Goal: Information Seeking & Learning: Learn about a topic

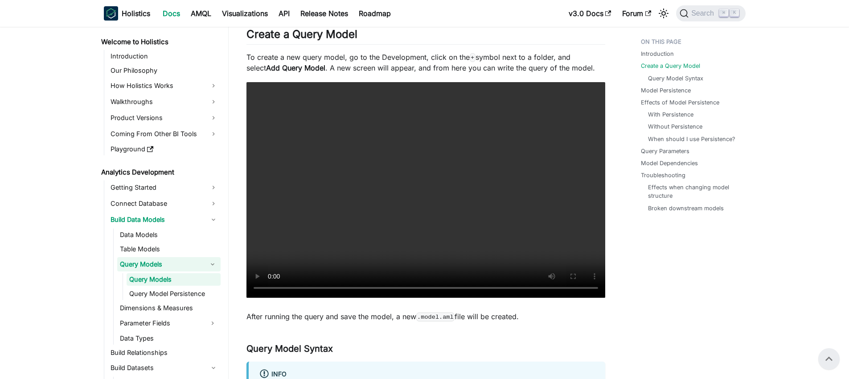
scroll to position [55, 0]
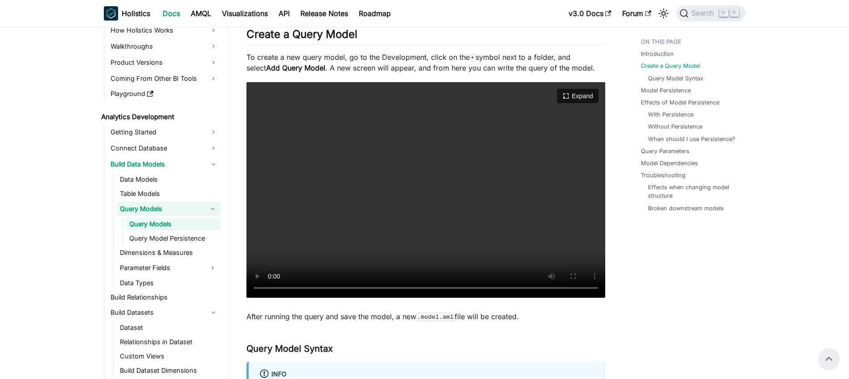
click at [438, 286] on video "Your browser does not support embedding video, but you can download it ." at bounding box center [426, 189] width 359 height 215
click at [331, 286] on video "Your browser does not support embedding video, but you can download it ." at bounding box center [426, 189] width 359 height 215
click at [392, 214] on video "Your browser does not support embedding video, but you can download it ." at bounding box center [426, 189] width 359 height 215
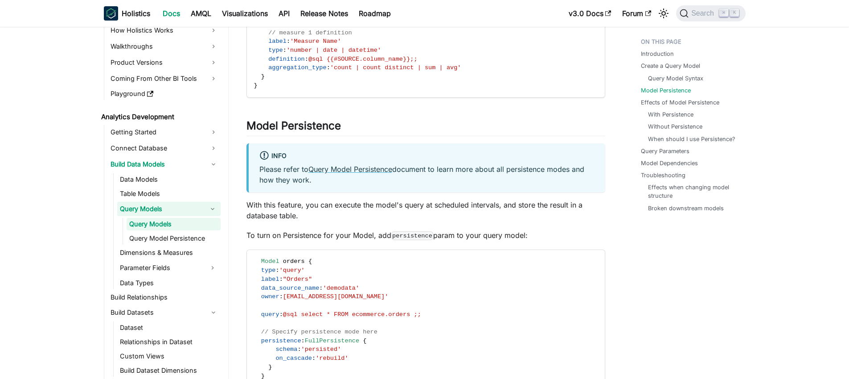
scroll to position [1312, 0]
click at [184, 237] on link "Query Model Persistence" at bounding box center [174, 238] width 94 height 12
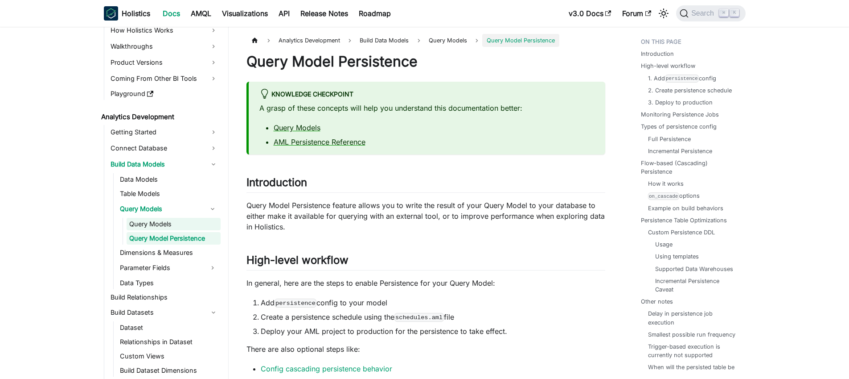
click at [152, 223] on link "Query Models" at bounding box center [174, 224] width 94 height 12
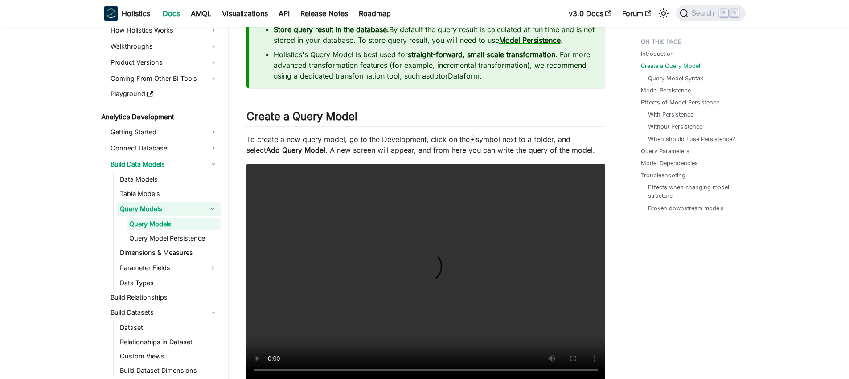
scroll to position [592, 0]
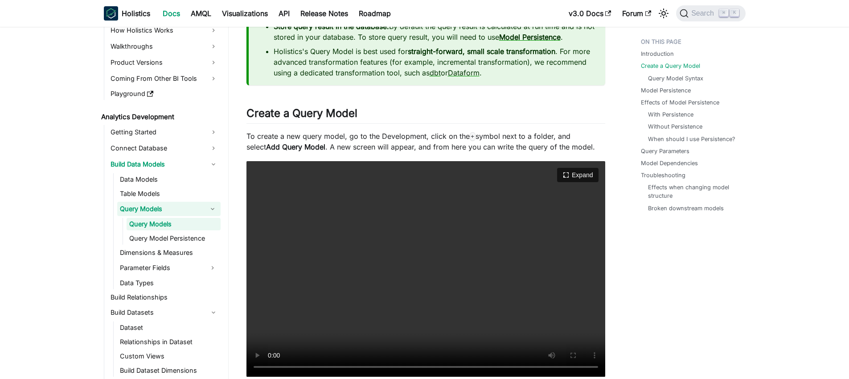
click at [469, 256] on video "Your browser does not support embedding video, but you can download it ." at bounding box center [426, 268] width 359 height 215
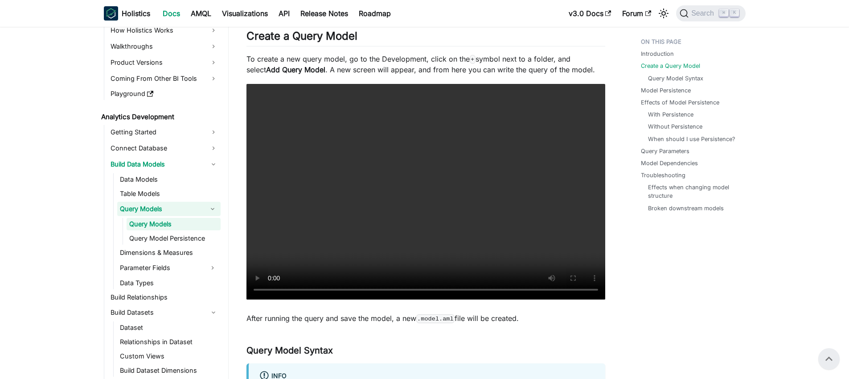
scroll to position [667, 0]
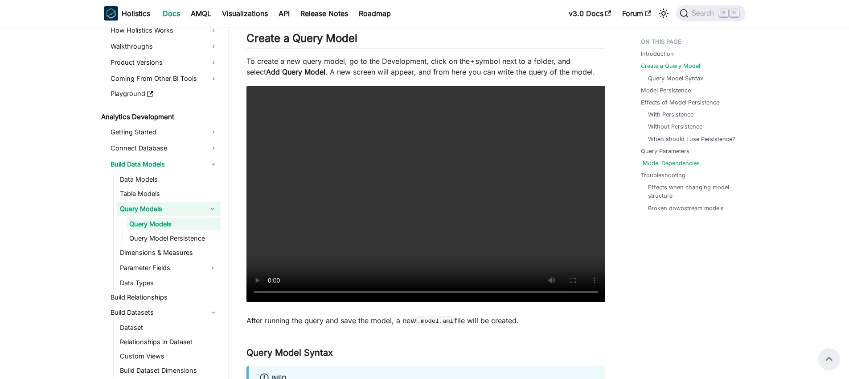
click at [687, 163] on link "Model Dependencies" at bounding box center [671, 163] width 57 height 8
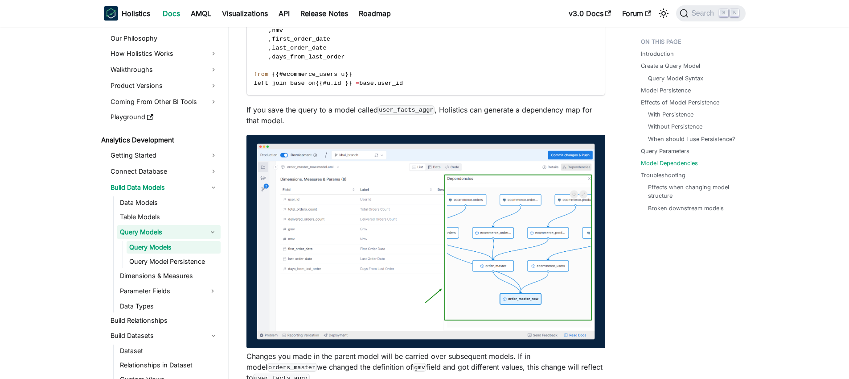
scroll to position [32, 0]
click at [146, 231] on link "Query Models" at bounding box center [160, 232] width 87 height 14
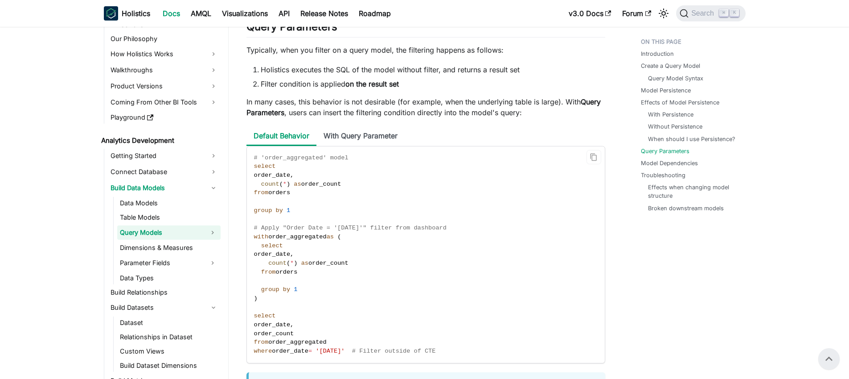
scroll to position [2595, 0]
click at [152, 230] on link "Query Models" at bounding box center [160, 232] width 87 height 14
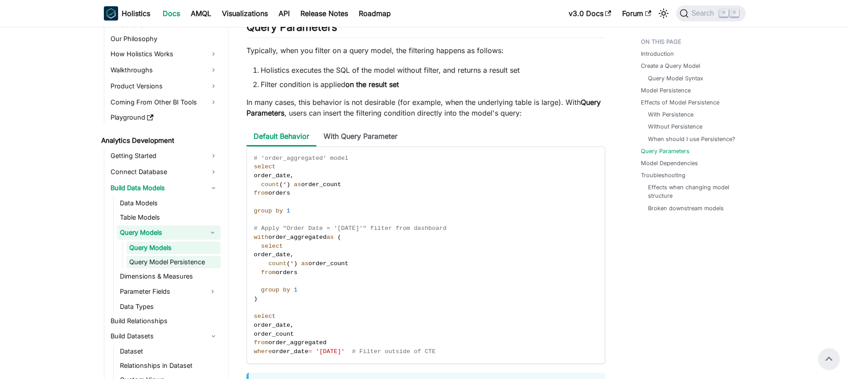
click at [176, 261] on link "Query Model Persistence" at bounding box center [174, 262] width 94 height 12
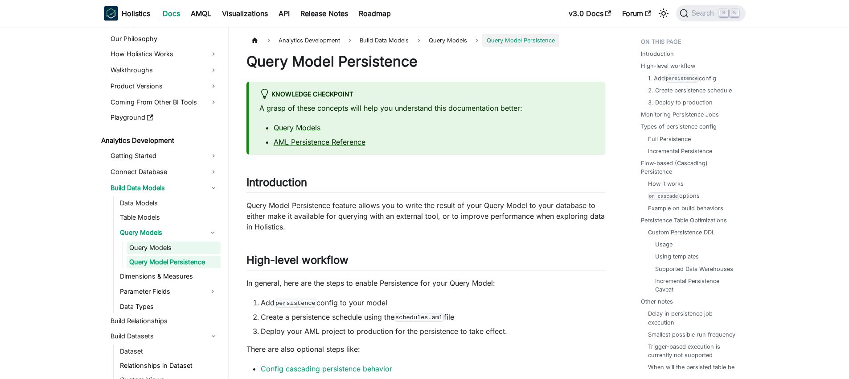
click at [171, 249] on link "Query Models" at bounding box center [174, 247] width 94 height 12
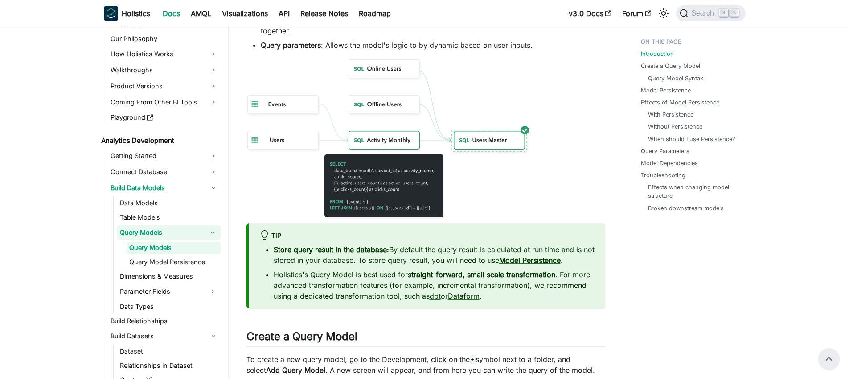
scroll to position [360, 0]
